Goal: Contribute content: Add original content to the website for others to see

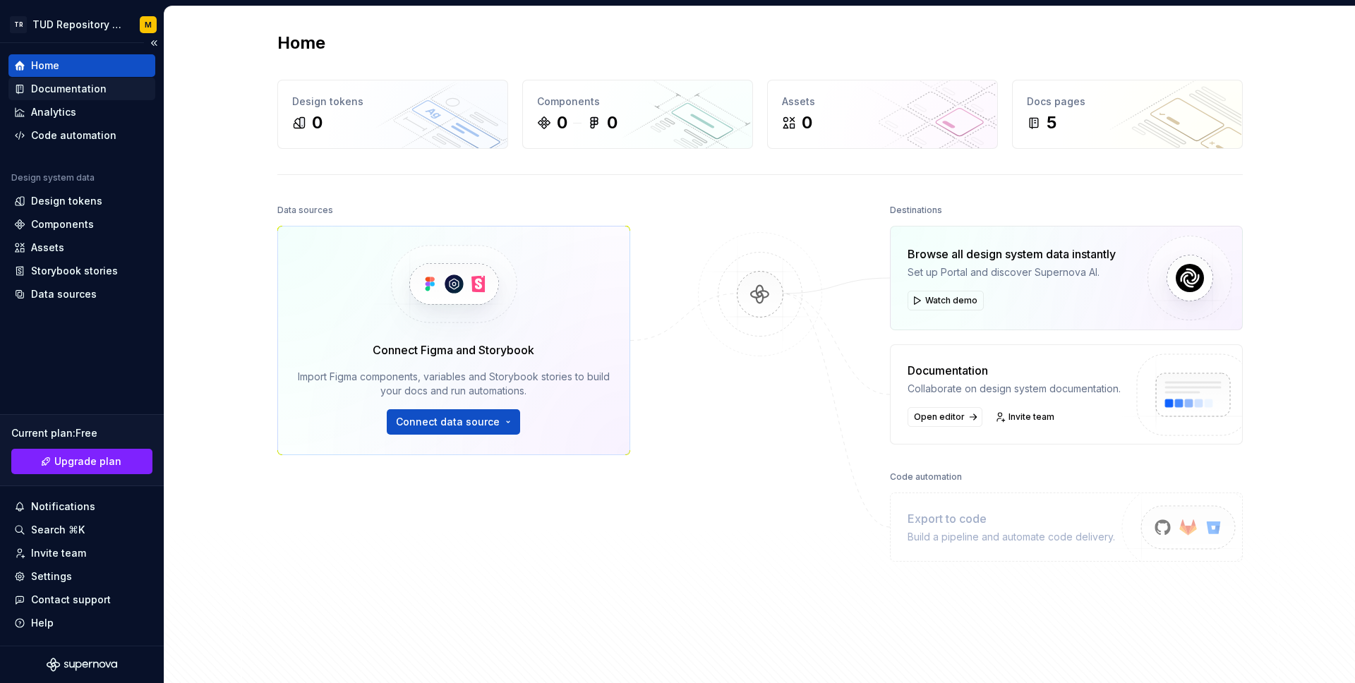
click at [85, 95] on div "Documentation" at bounding box center [68, 89] width 75 height 14
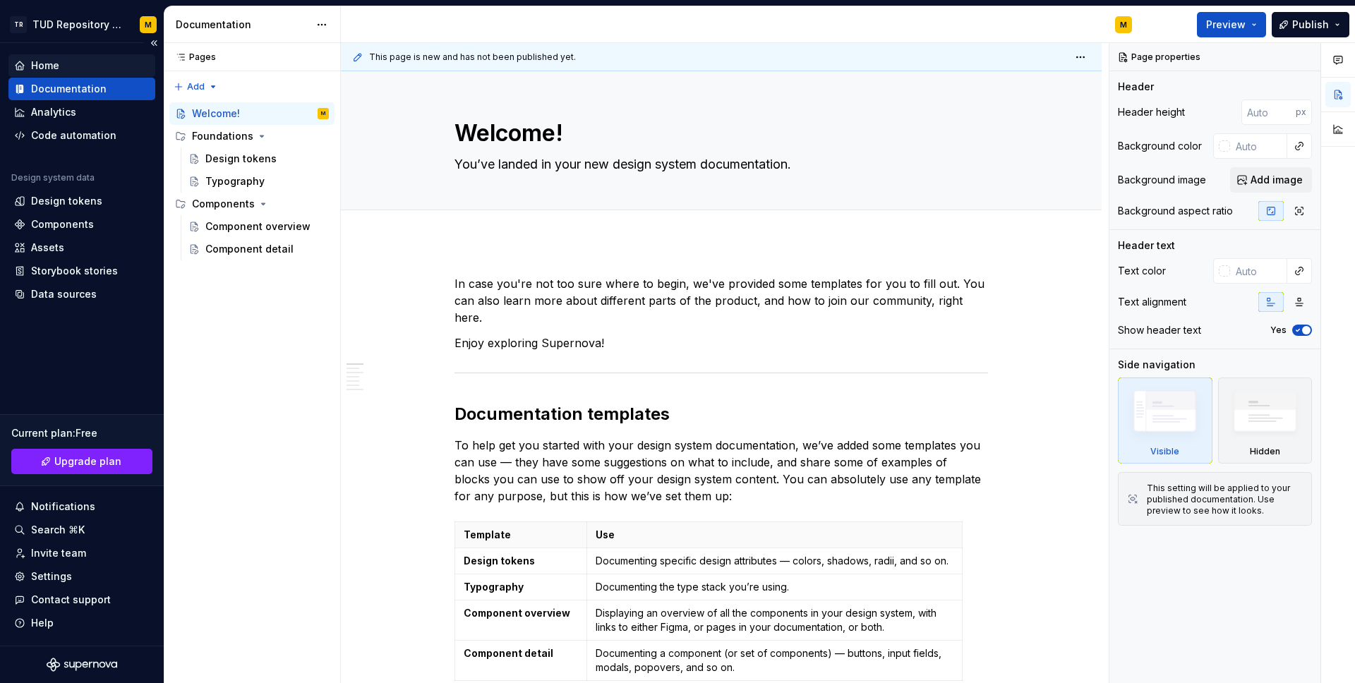
click at [99, 68] on div "Home" at bounding box center [81, 66] width 135 height 14
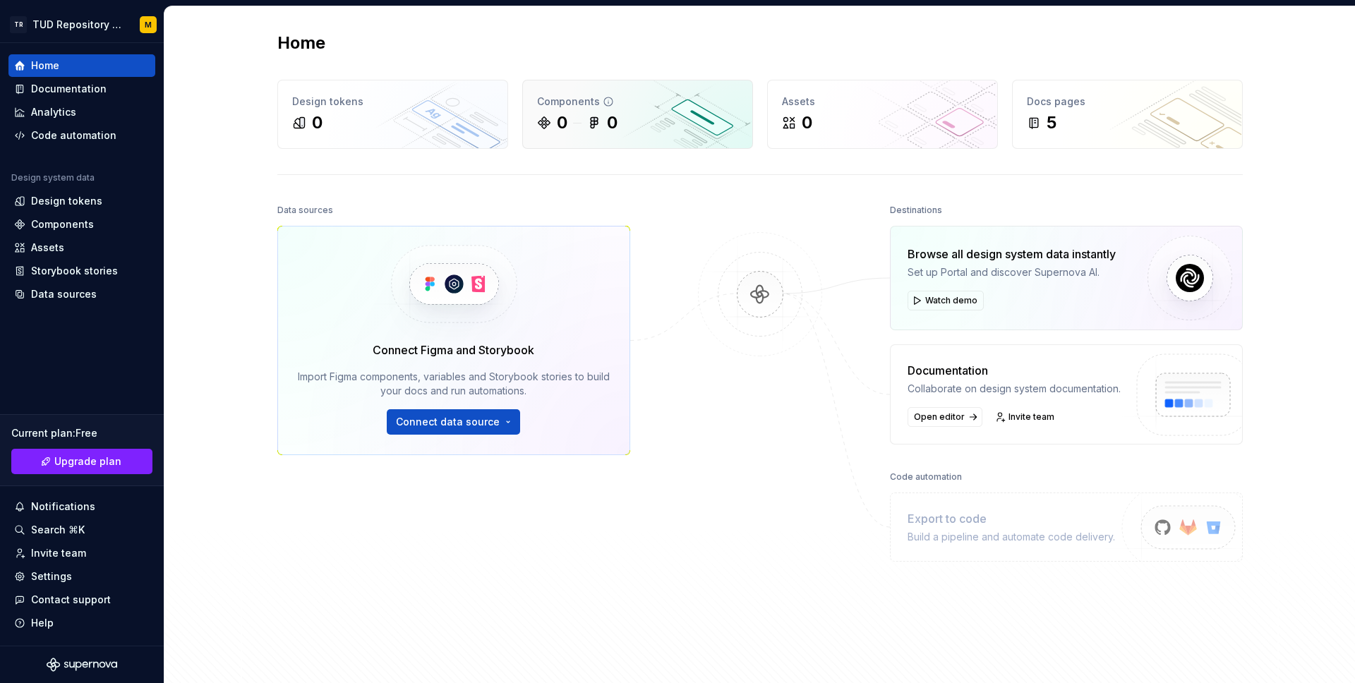
click at [667, 128] on div "0 0" at bounding box center [637, 122] width 201 height 23
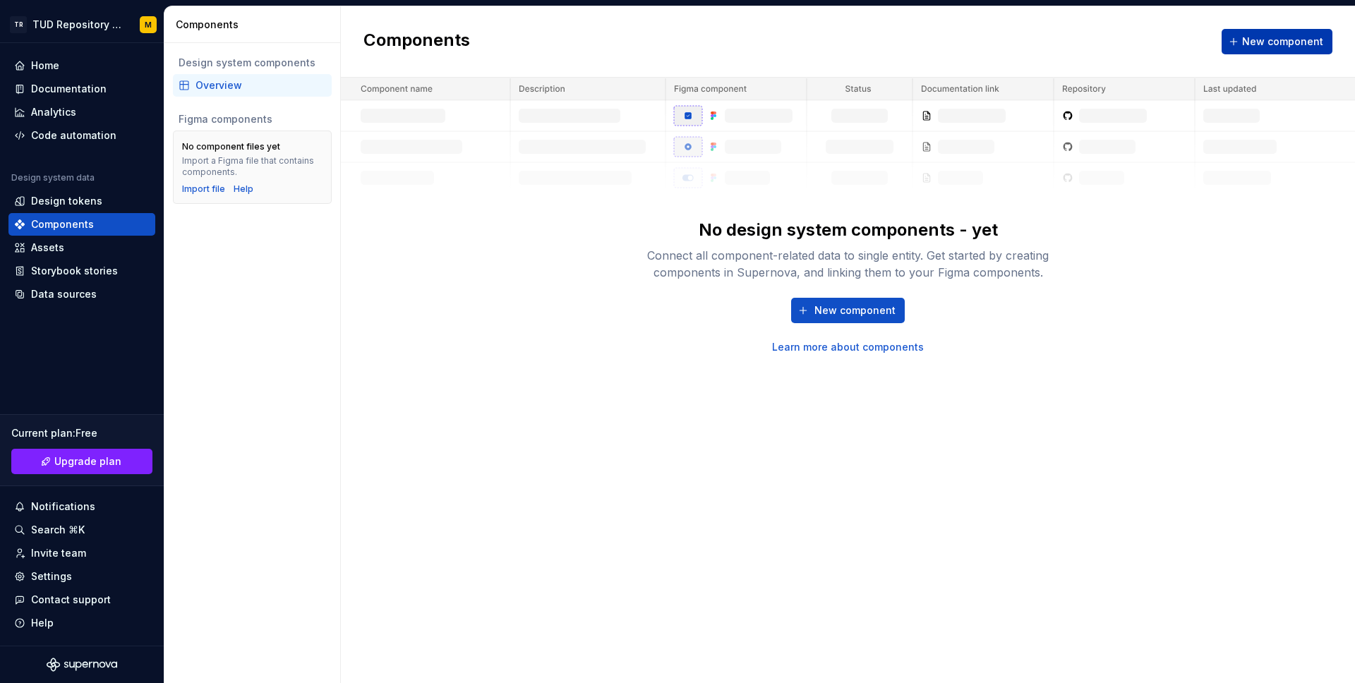
click at [1280, 47] on span "New component" at bounding box center [1282, 42] width 81 height 14
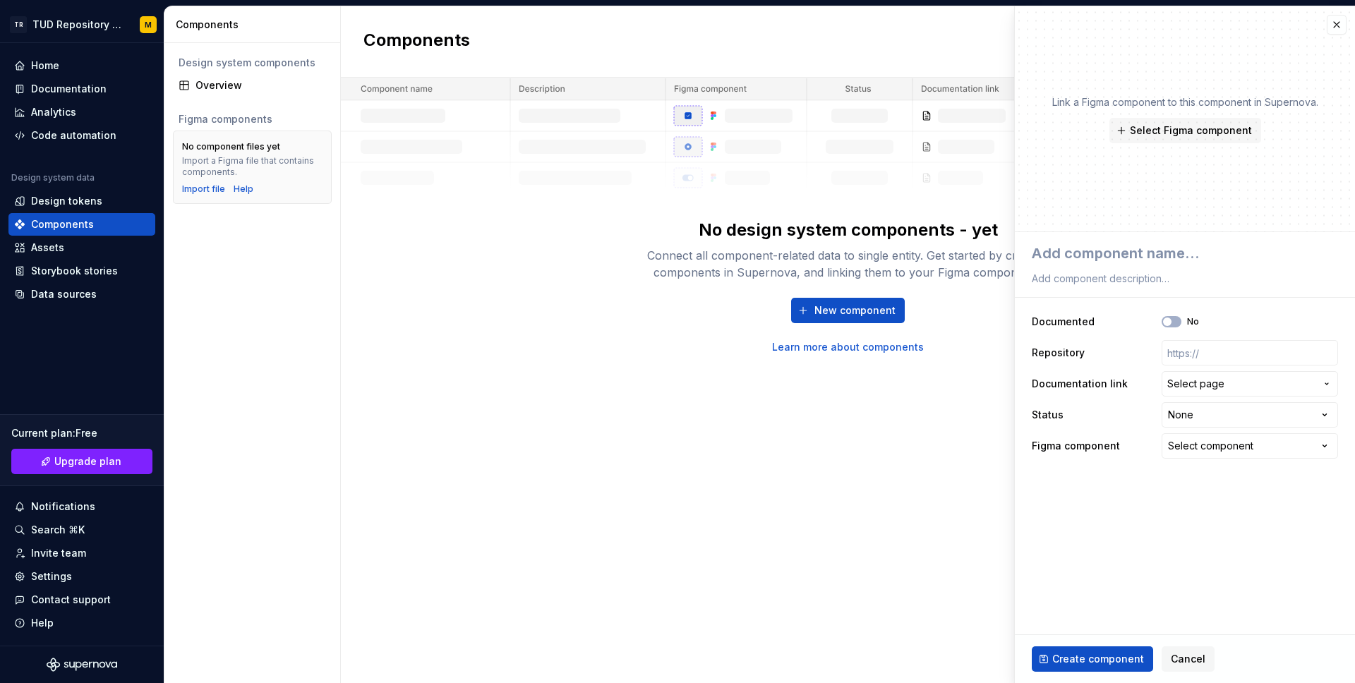
type textarea "*"
click at [1191, 662] on span "Cancel" at bounding box center [1187, 659] width 35 height 14
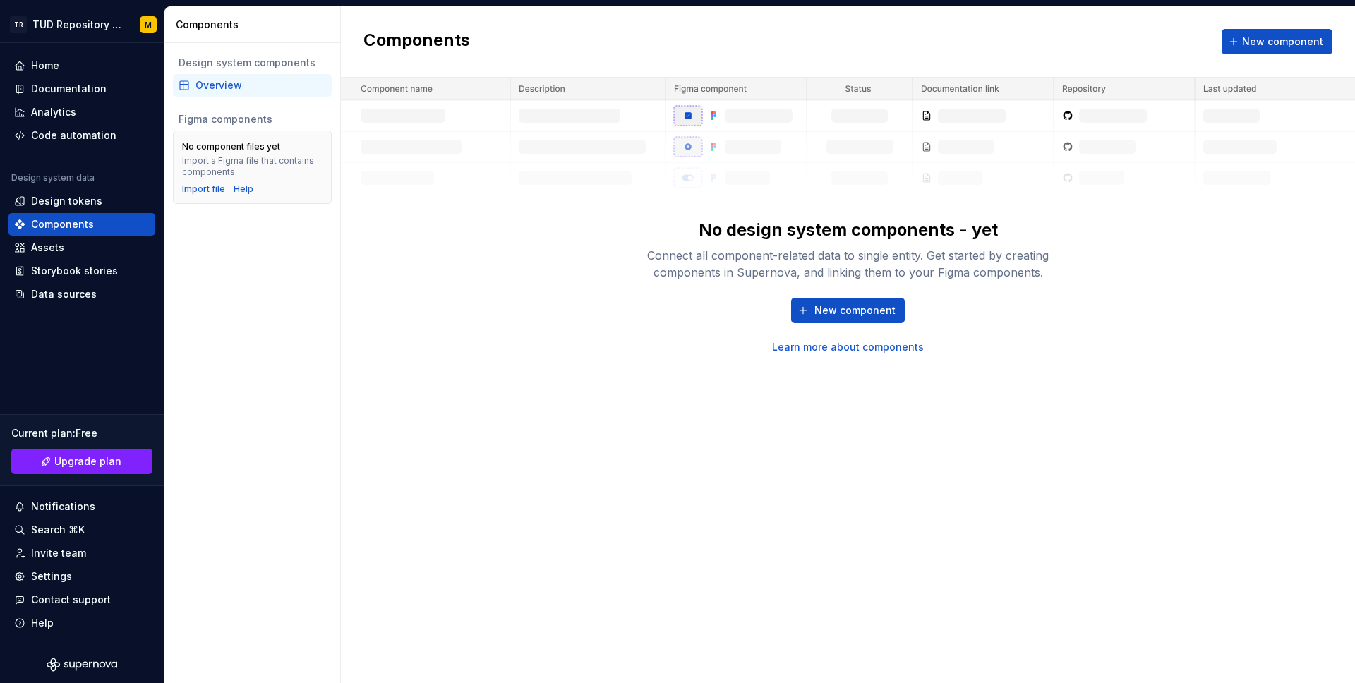
click at [861, 468] on div "Components New component No design system components - yet Connect all componen…" at bounding box center [848, 344] width 1014 height 677
click at [200, 189] on div "Import file" at bounding box center [203, 188] width 43 height 11
